Goal: Transaction & Acquisition: Purchase product/service

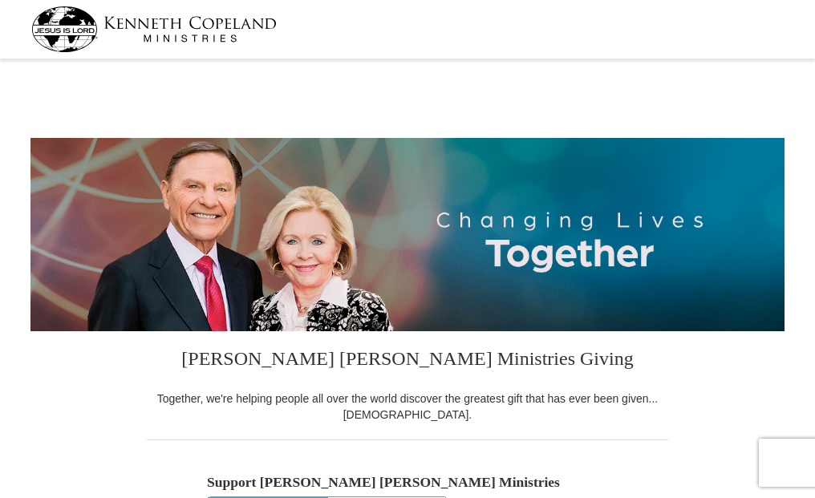
select select "IN"
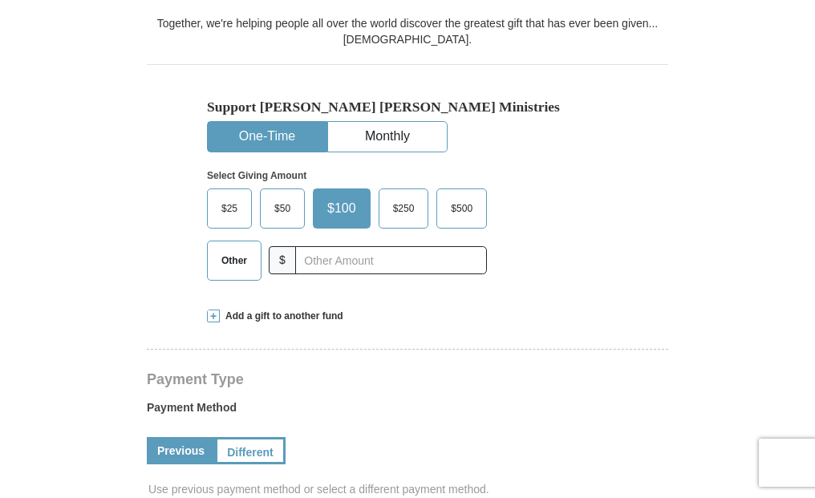
scroll to position [481, 0]
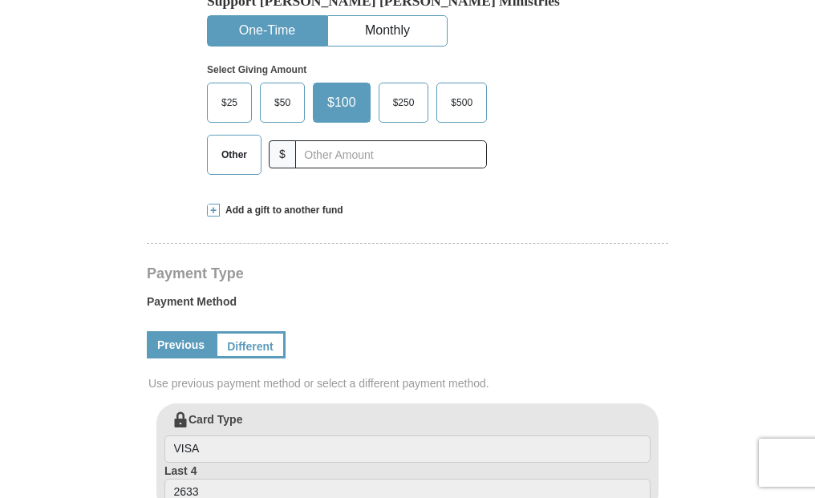
click at [216, 209] on span at bounding box center [213, 210] width 13 height 13
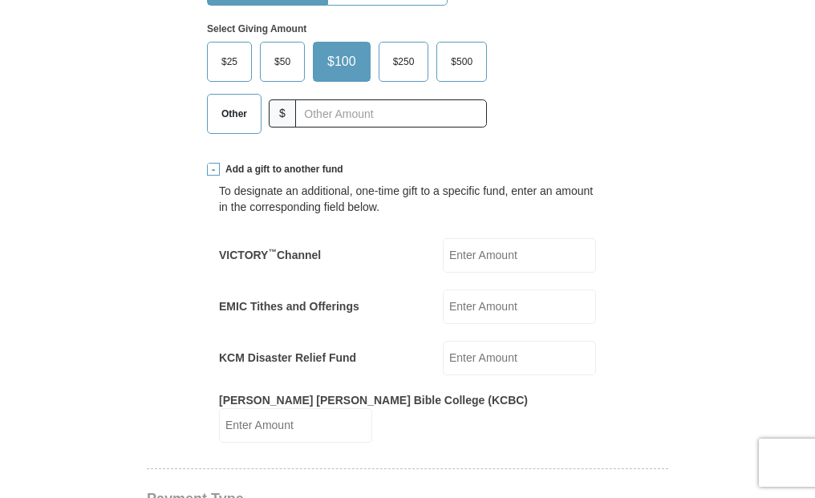
scroll to position [561, 0]
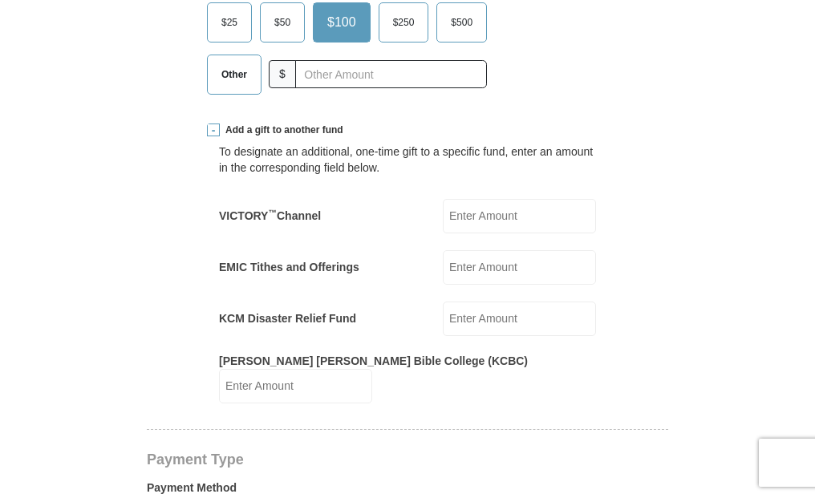
click at [474, 267] on input "EMIC Tithes and Offerings" at bounding box center [519, 267] width 153 height 34
type input "140"
click at [487, 318] on input "KCM Disaster Relief Fund" at bounding box center [519, 318] width 153 height 34
type input "60"
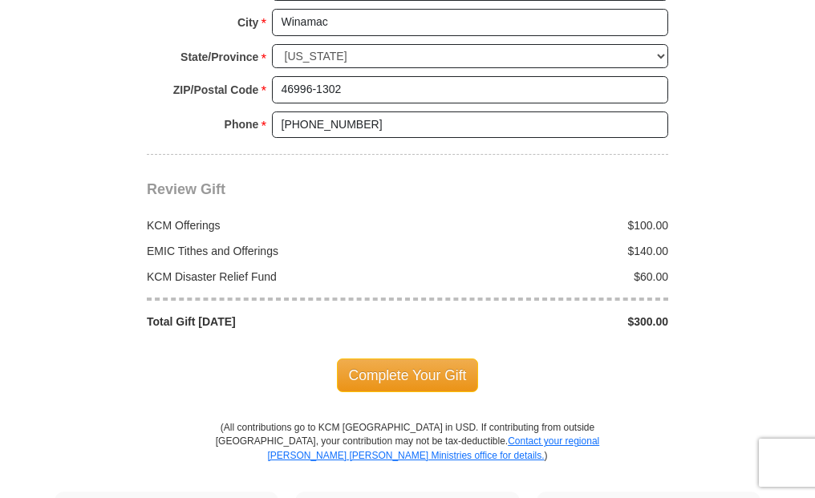
scroll to position [1604, 0]
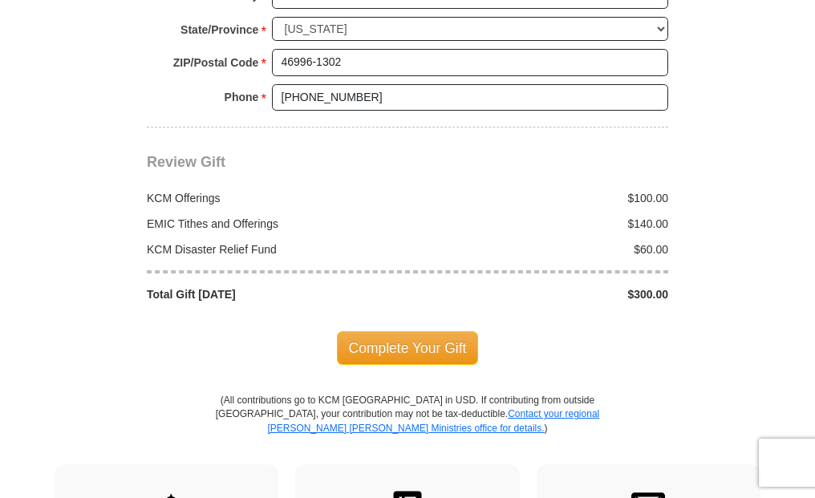
click at [429, 331] on span "Complete Your Gift" at bounding box center [408, 348] width 142 height 34
